Goal: Task Accomplishment & Management: Use online tool/utility

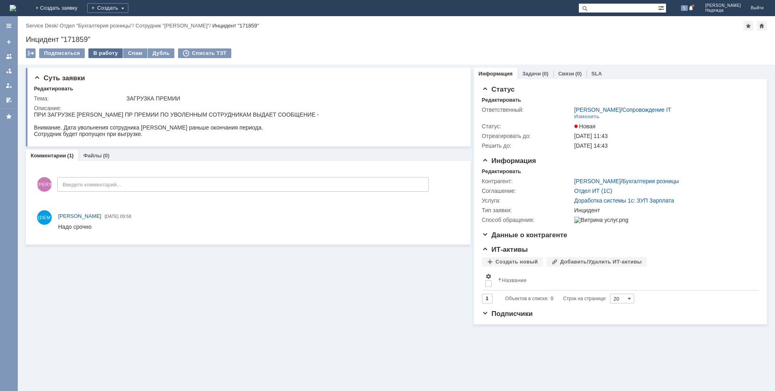
click at [96, 51] on div "В работу" at bounding box center [105, 53] width 34 height 10
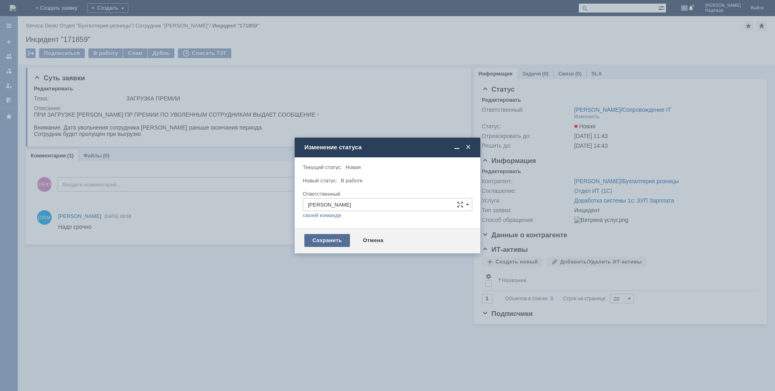
click at [323, 239] on div "Сохранить" at bounding box center [327, 240] width 46 height 13
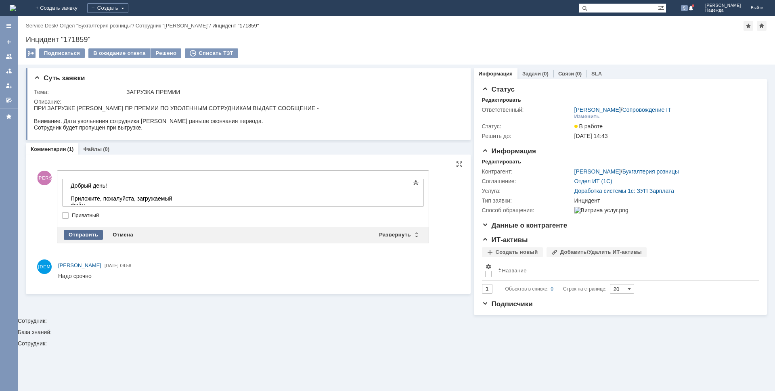
click at [84, 234] on div "Отправить" at bounding box center [83, 235] width 39 height 10
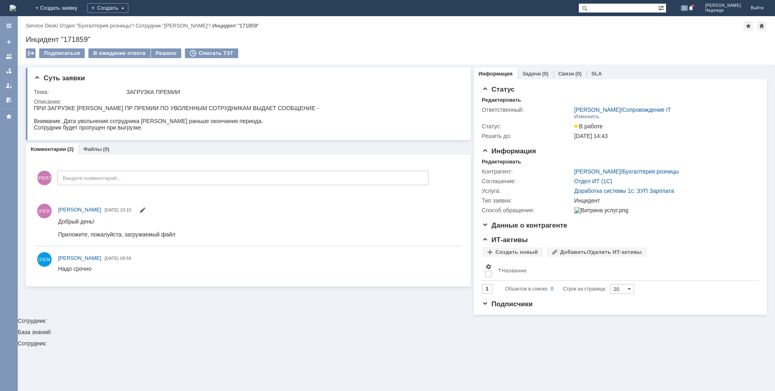
click at [100, 38] on div "Инцидент "171859"" at bounding box center [396, 39] width 741 height 8
drag, startPoint x: 92, startPoint y: 38, endPoint x: 28, endPoint y: 39, distance: 64.5
click at [25, 38] on div "Назад | Service Desk / Отдел "Бухгалтерия розницы" / Сотрудник "Прокофьева Мари…" at bounding box center [396, 40] width 757 height 48
drag, startPoint x: 31, startPoint y: 40, endPoint x: 55, endPoint y: 42, distance: 24.3
click at [55, 41] on div "Инцидент "171859"" at bounding box center [396, 39] width 741 height 8
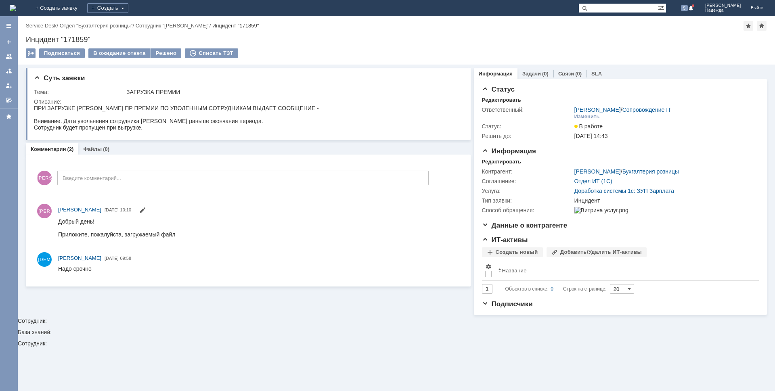
click at [102, 40] on div "Инцидент "171859"" at bounding box center [396, 39] width 741 height 8
click at [93, 36] on div "Инцидент "171859"" at bounding box center [396, 39] width 741 height 8
click at [91, 36] on div "Инцидент "171859"" at bounding box center [396, 39] width 741 height 8
drag, startPoint x: 27, startPoint y: 38, endPoint x: 102, endPoint y: 40, distance: 75.1
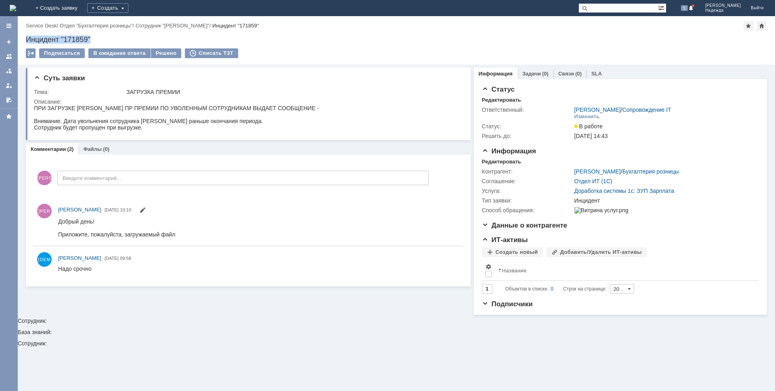
click at [102, 40] on div "Инцидент "171859"" at bounding box center [396, 39] width 741 height 8
copy div "Инцидент "171859""
click at [144, 127] on div "Сотрудник будет пропущен при выгрузке." at bounding box center [176, 127] width 285 height 6
drag, startPoint x: 144, startPoint y: 127, endPoint x: 35, endPoint y: 104, distance: 111.5
click at [35, 105] on html "ПРИ ЗАГРУЗКЕ ФАЙЛА ПР ПРЕМИИ ПО УВОЛЕННЫМ СОТРУДНИКАМ ВЫДАЕТ СООБЩЕНИЕ - Вниман…" at bounding box center [246, 118] width 425 height 26
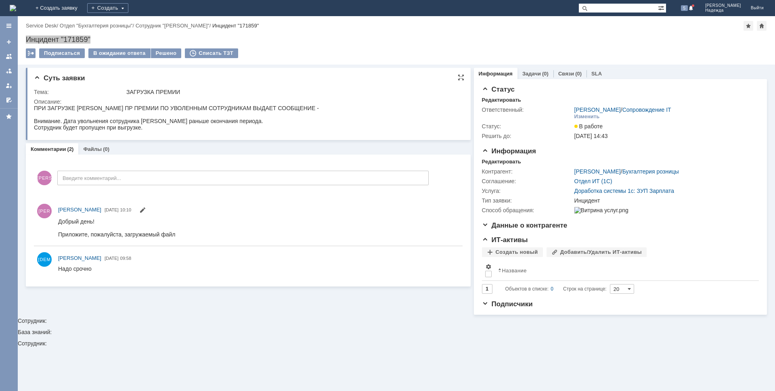
copy body "ПРИ ЗАГРУЗКЕ ФАЙЛА ПР ПРЕМИИ ПО УВОЛЕННЫМ СОТРУДНИКАМ ВЫДАЕТ СООБЩЕНИЕ - Вниман…"
click at [171, 125] on div "Сотрудник будет пропущен при выгрузке." at bounding box center [176, 127] width 285 height 6
click at [96, 150] on link "Файлы" at bounding box center [92, 149] width 19 height 6
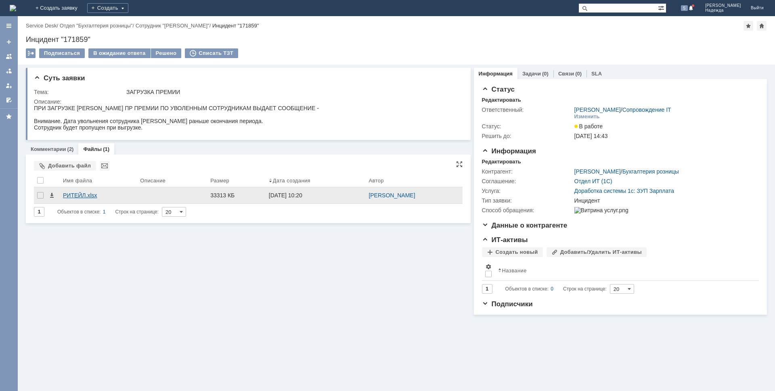
click at [80, 197] on div "РИТЕЙЛ.xlsx" at bounding box center [98, 195] width 71 height 6
